Goal: Navigation & Orientation: Find specific page/section

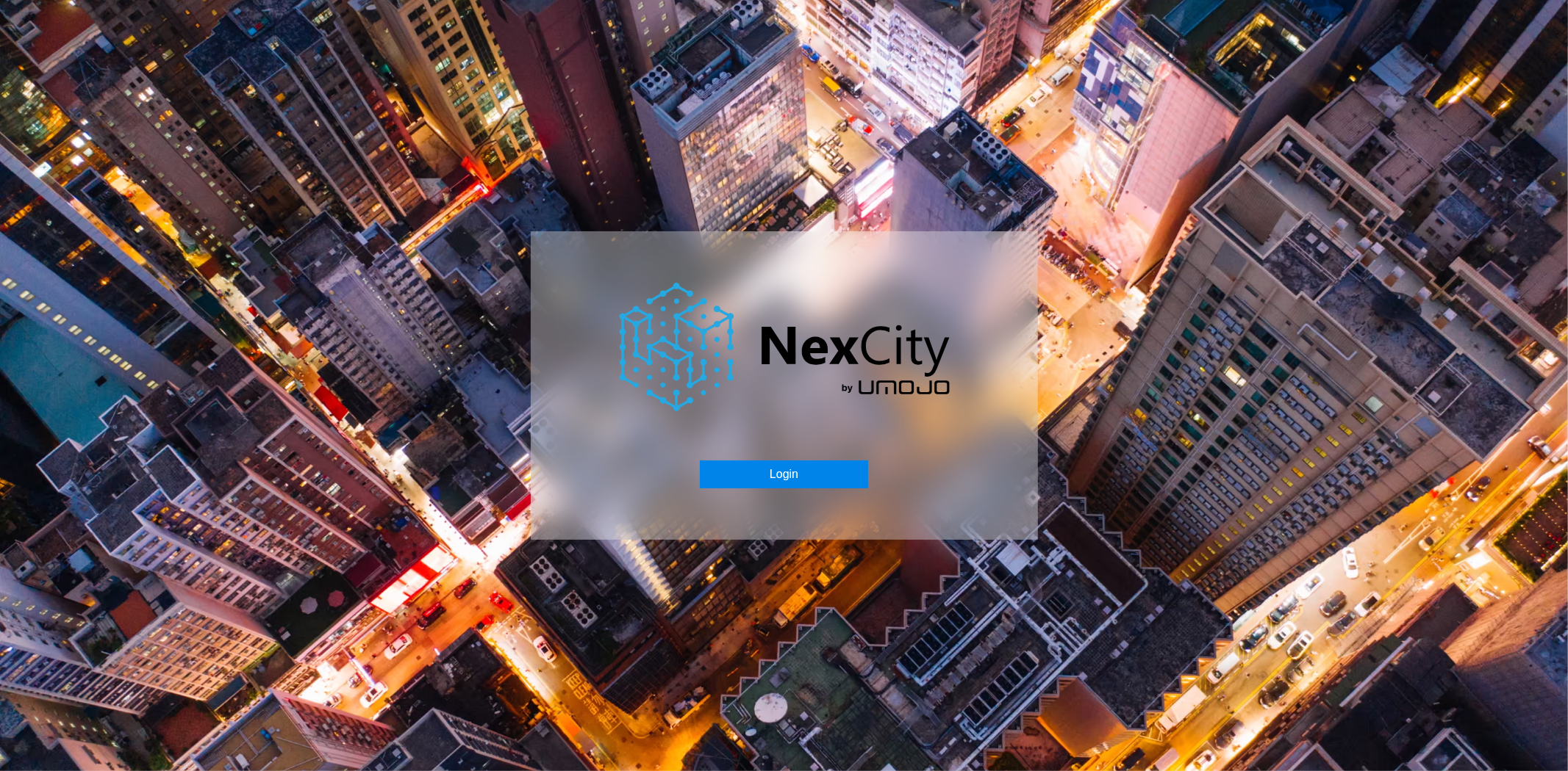
click at [788, 480] on button "Login" at bounding box center [784, 475] width 168 height 28
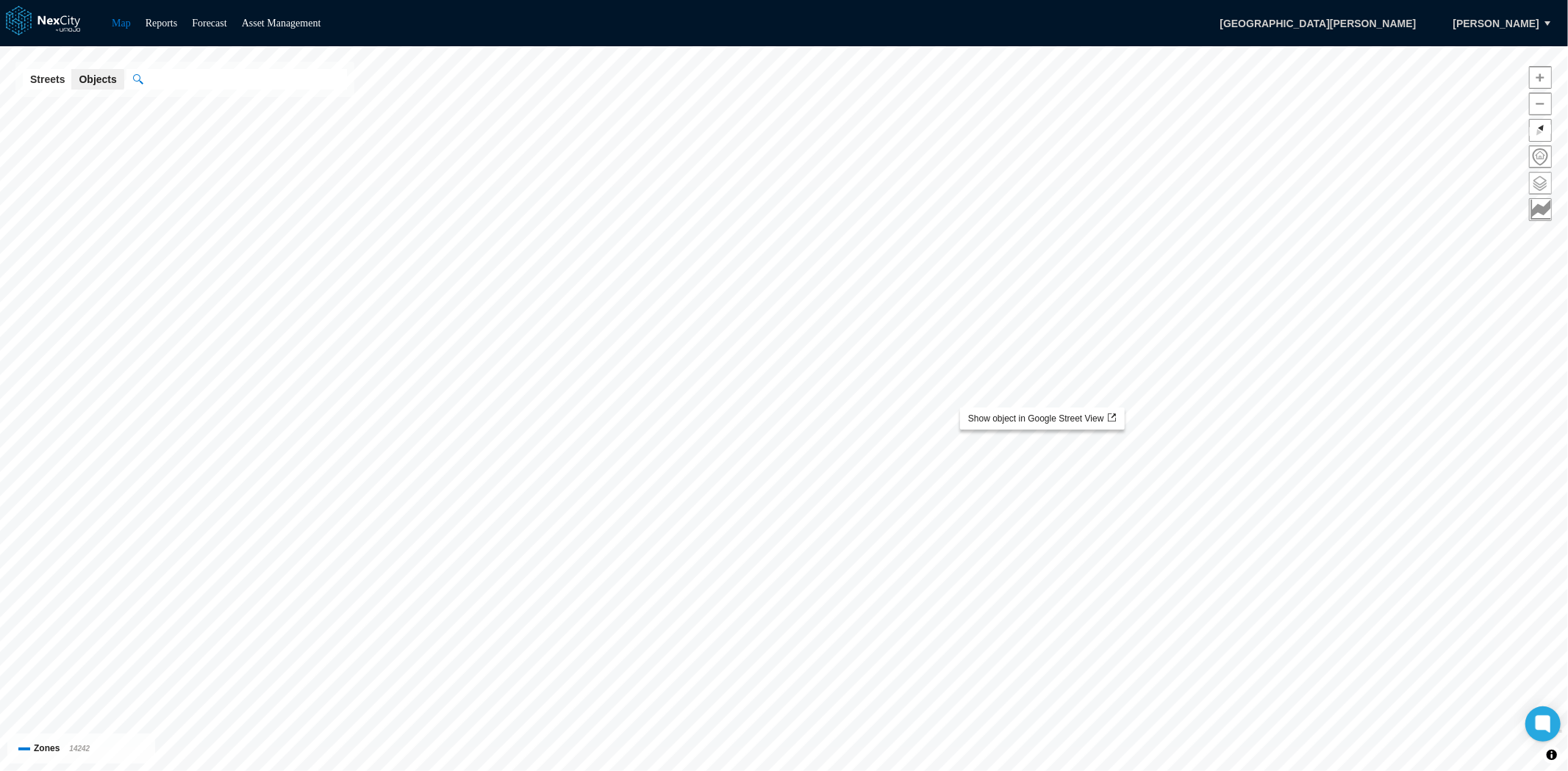
click at [1546, 182] on span at bounding box center [1540, 183] width 22 height 22
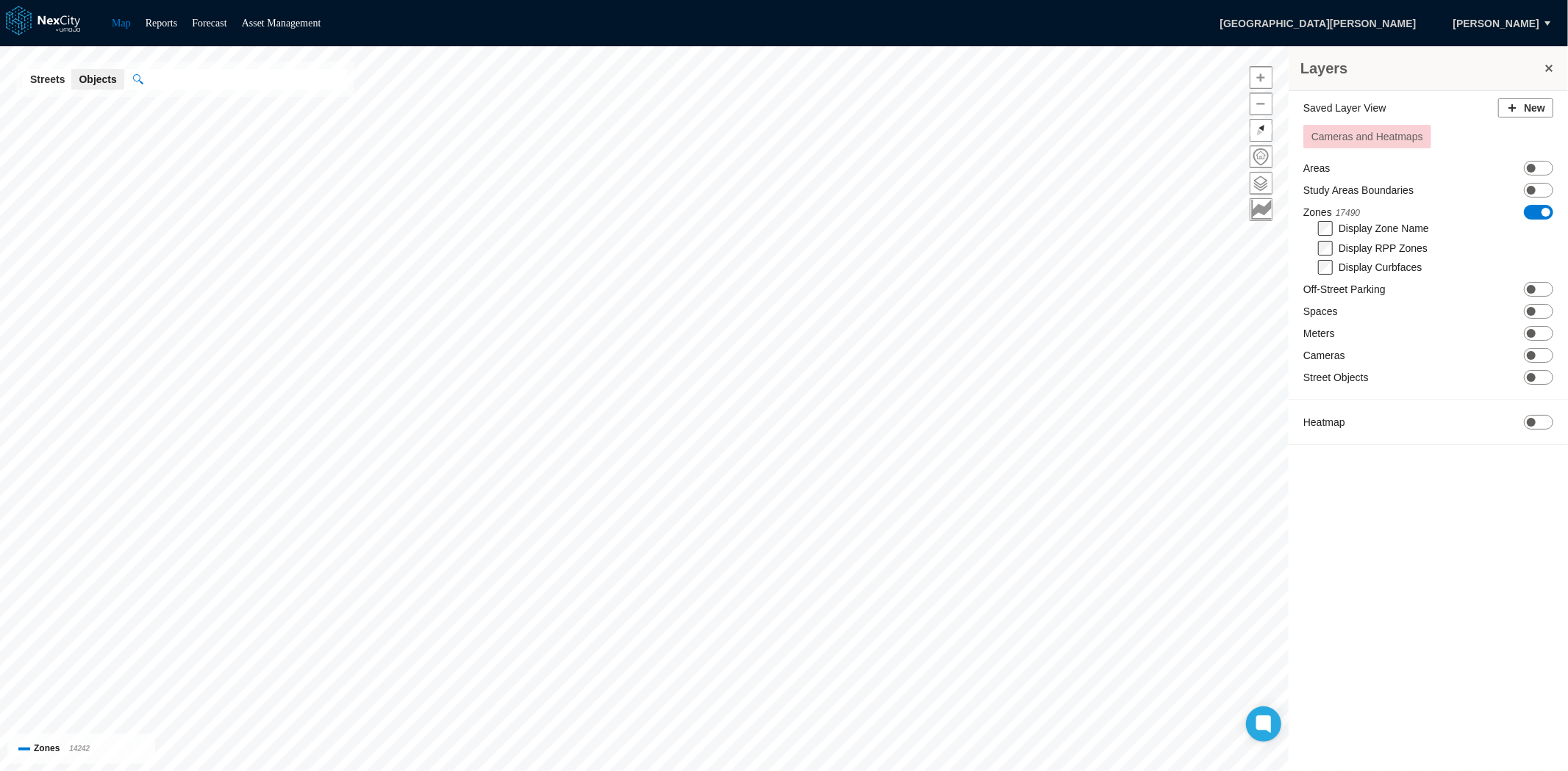
click at [1535, 211] on span "ON OFF" at bounding box center [1539, 212] width 29 height 15
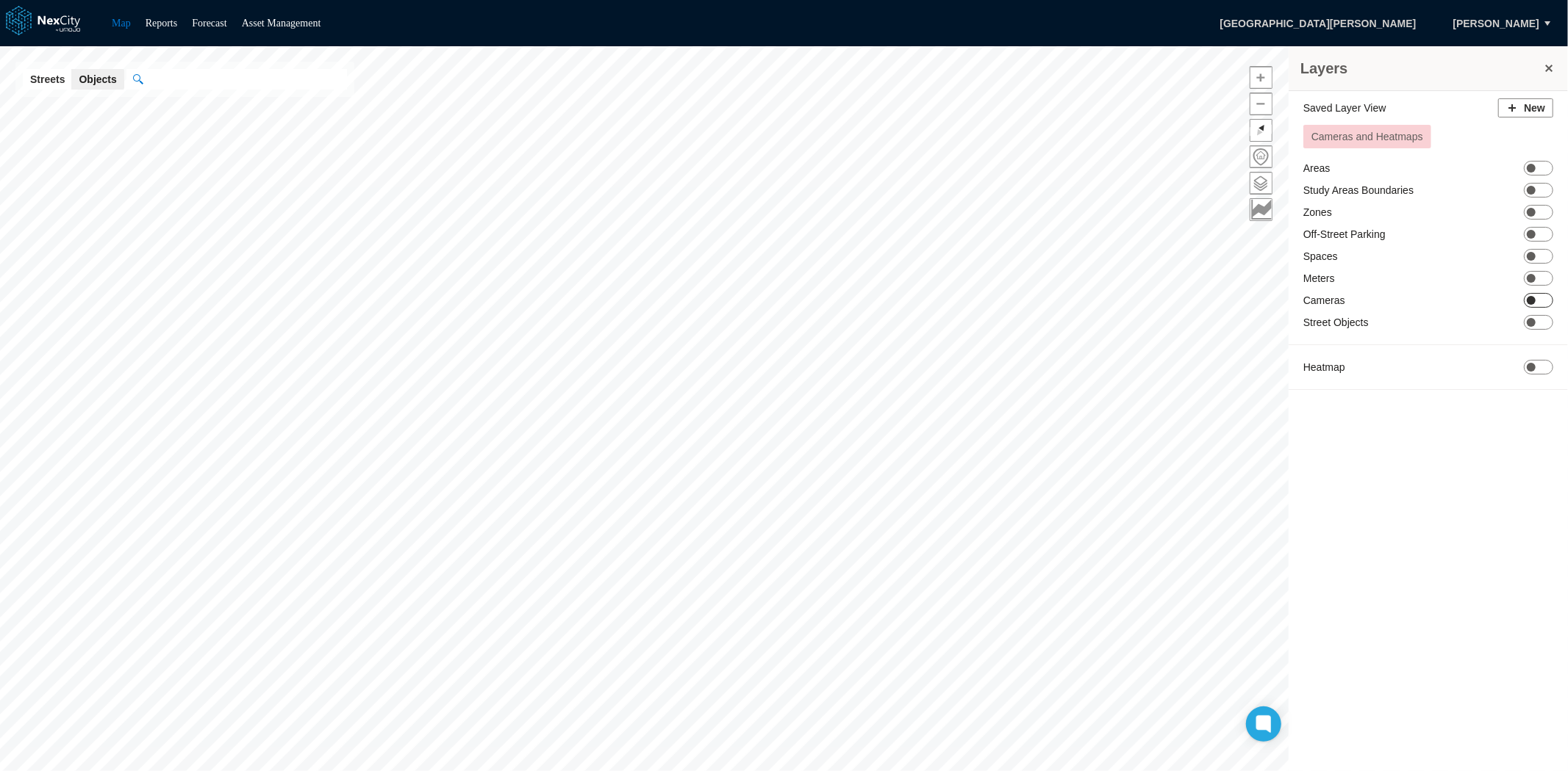
click at [1544, 300] on span "ON OFF" at bounding box center [1539, 300] width 29 height 15
